Goal: Find contact information: Find contact information

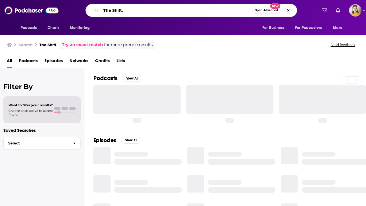
click at [154, 14] on input "The Shift." at bounding box center [176, 10] width 151 height 9
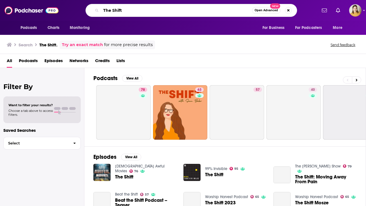
type input "The Shift"
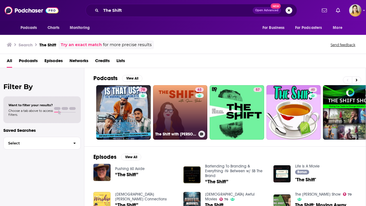
click at [196, 114] on div "63" at bounding box center [200, 109] width 10 height 43
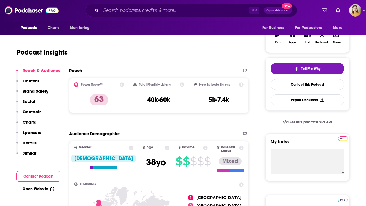
scroll to position [98, 0]
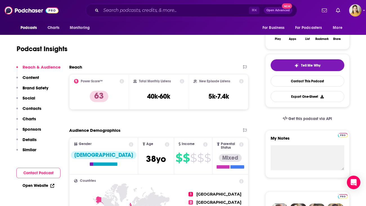
click at [120, 83] on icon at bounding box center [122, 81] width 5 height 5
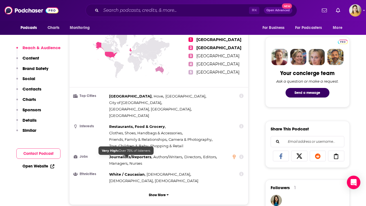
scroll to position [253, 0]
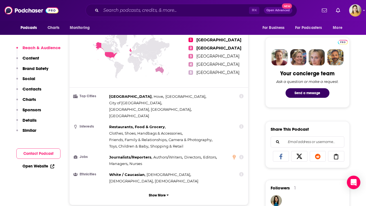
click at [28, 134] on button "Similar" at bounding box center [26, 133] width 20 height 10
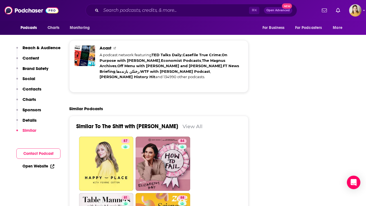
scroll to position [1309, 0]
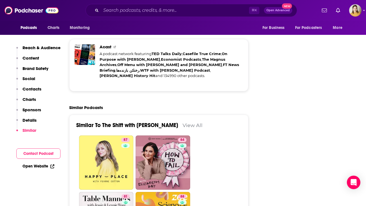
click at [39, 155] on button "Contact Podcast" at bounding box center [38, 154] width 44 height 10
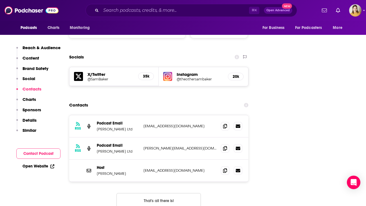
scroll to position [625, 0]
click at [226, 168] on icon at bounding box center [225, 170] width 4 height 5
click at [224, 166] on span at bounding box center [225, 170] width 8 height 8
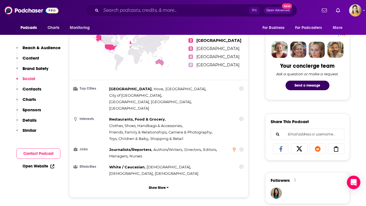
scroll to position [0, 0]
